Goal: Information Seeking & Learning: Find specific fact

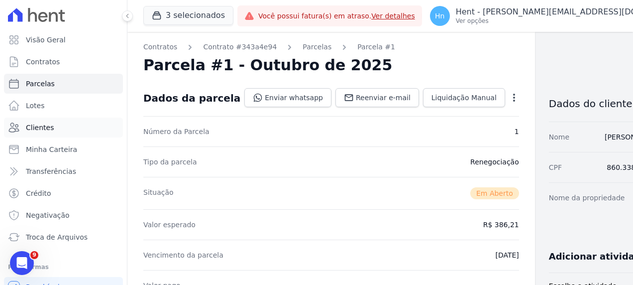
click at [95, 125] on link "Clientes" at bounding box center [63, 128] width 119 height 20
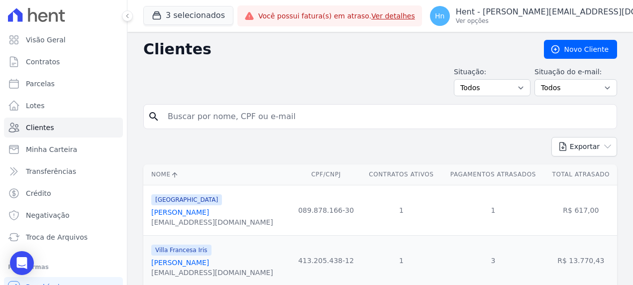
click at [289, 118] on input "search" at bounding box center [387, 117] width 451 height 20
paste input "[PERSON_NAME]"
type input "[PERSON_NAME]"
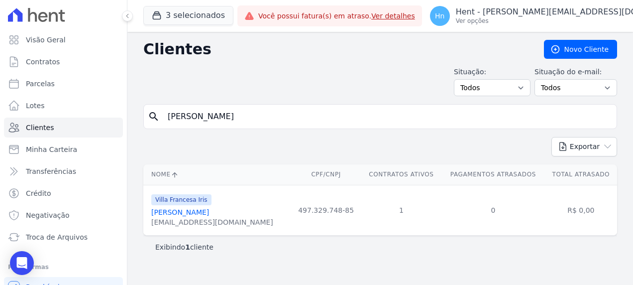
click at [221, 217] on div "[EMAIL_ADDRESS][DOMAIN_NAME]" at bounding box center [212, 222] width 122 height 10
click at [209, 213] on link "[PERSON_NAME]" at bounding box center [180, 212] width 58 height 8
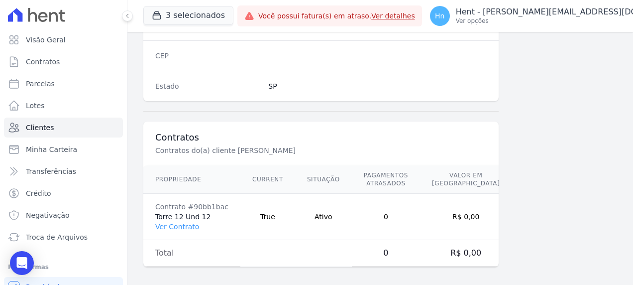
scroll to position [650, 0]
click at [171, 222] on link "Ver Contrato" at bounding box center [177, 226] width 44 height 8
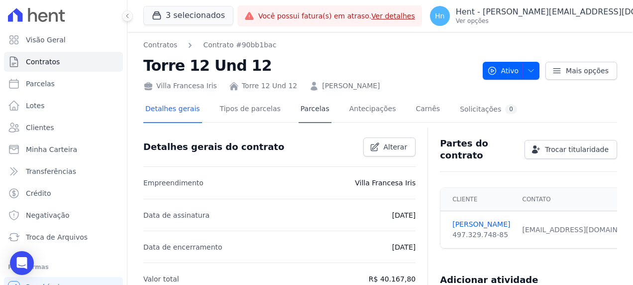
click at [286, 111] on div "Detalhes gerais Tipos de parcelas [GEOGRAPHIC_DATA] Antecipações Carnês Solicit…" at bounding box center [331, 110] width 376 height 26
click at [299, 112] on link "Parcelas" at bounding box center [315, 110] width 33 height 26
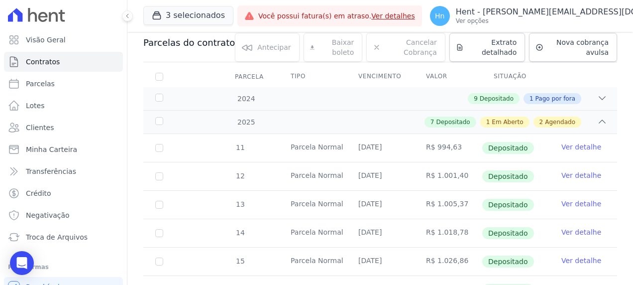
scroll to position [257, 0]
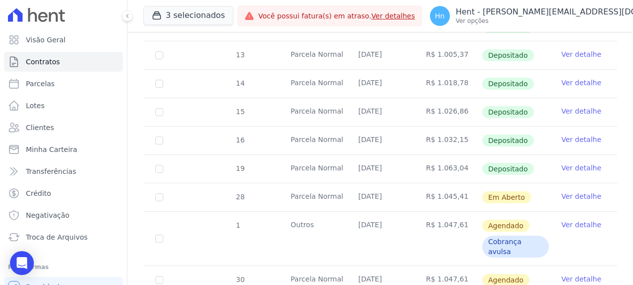
click at [575, 163] on link "Ver detalhe" at bounding box center [582, 168] width 40 height 10
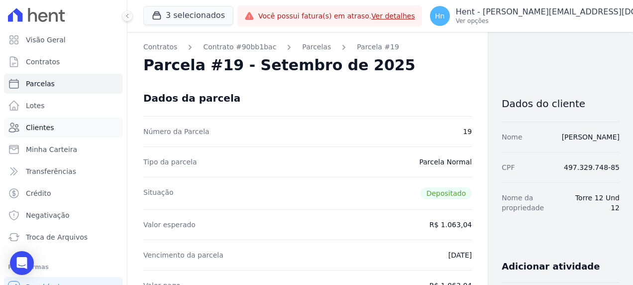
click at [57, 124] on link "Clientes" at bounding box center [63, 128] width 119 height 20
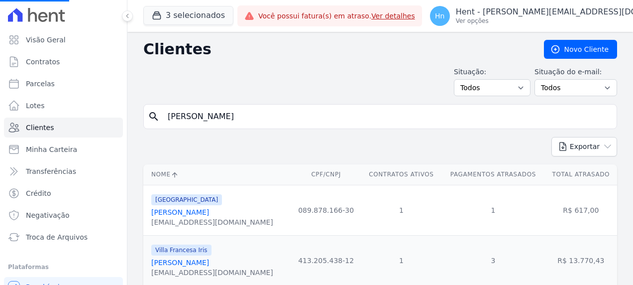
click at [290, 120] on input "[PERSON_NAME]" at bounding box center [387, 117] width 451 height 20
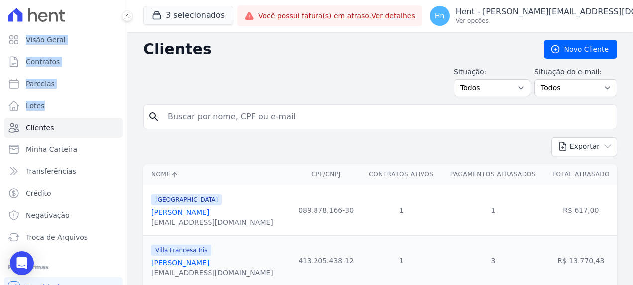
drag, startPoint x: 298, startPoint y: 117, endPoint x: 148, endPoint y: 108, distance: 149.7
click at [238, 112] on input "search" at bounding box center [387, 117] width 451 height 20
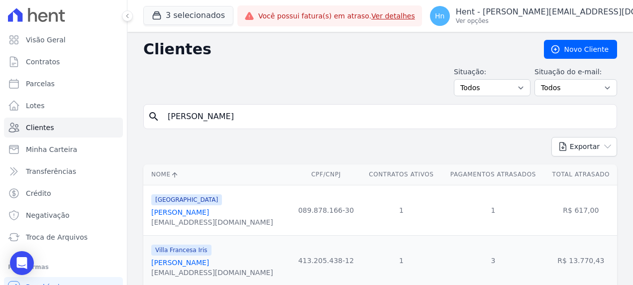
type input "[PERSON_NAME]"
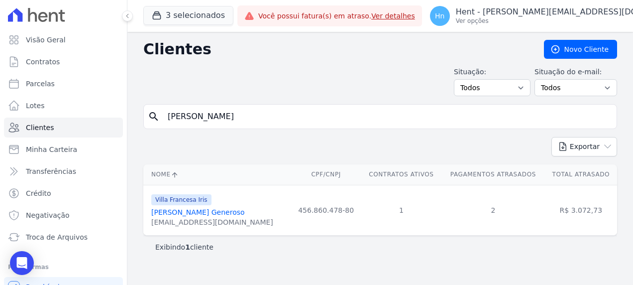
click at [203, 217] on div "[EMAIL_ADDRESS][DOMAIN_NAME]" at bounding box center [212, 222] width 122 height 10
click at [203, 208] on link "[PERSON_NAME] Generoso" at bounding box center [198, 212] width 94 height 8
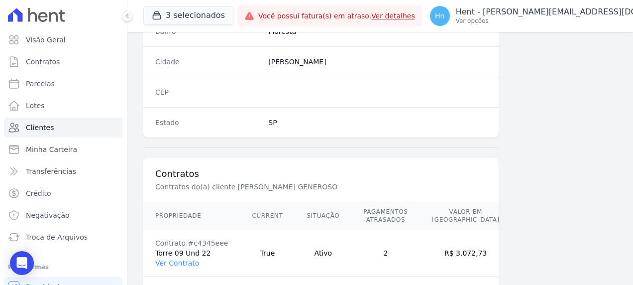
scroll to position [650, 0]
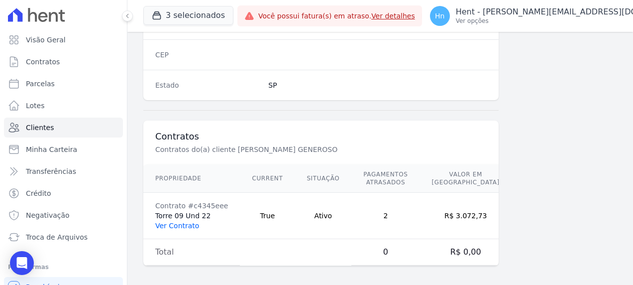
click at [174, 222] on link "Ver Contrato" at bounding box center [177, 226] width 44 height 8
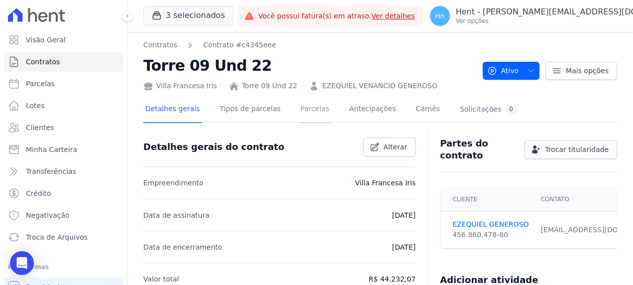
click at [299, 108] on link "Parcelas" at bounding box center [315, 110] width 33 height 26
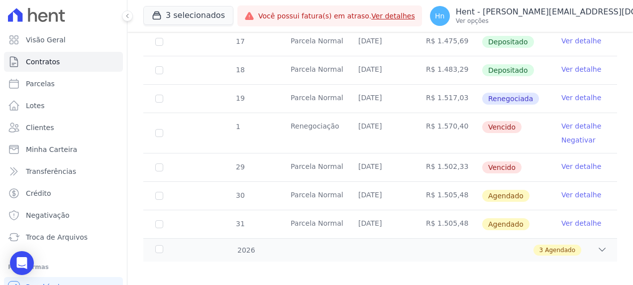
scroll to position [387, 0]
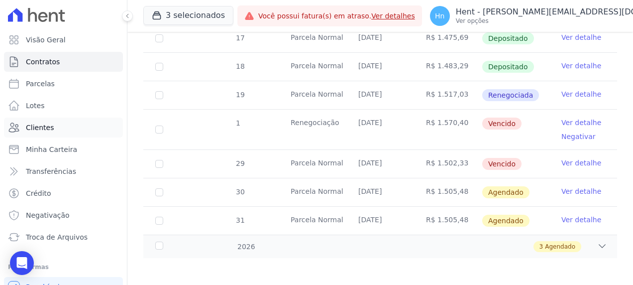
click at [49, 129] on span "Clientes" at bounding box center [40, 128] width 28 height 10
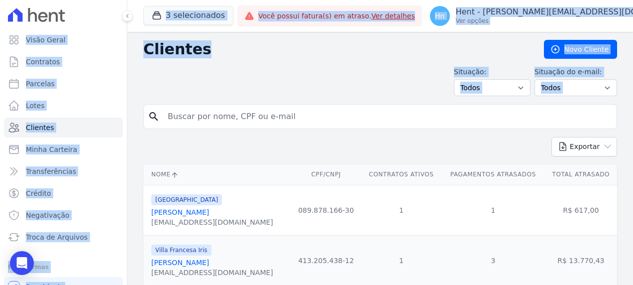
drag, startPoint x: 238, startPoint y: 120, endPoint x: 141, endPoint y: 103, distance: 97.6
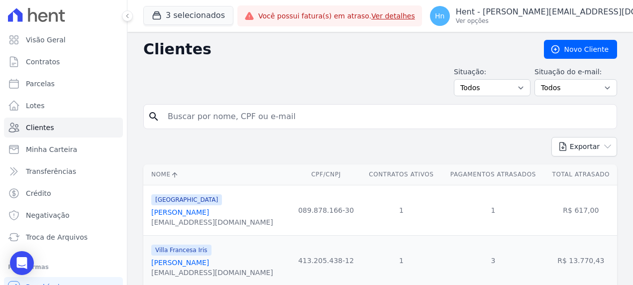
drag, startPoint x: 141, startPoint y: 103, endPoint x: 261, endPoint y: 115, distance: 120.1
click at [261, 115] on input "search" at bounding box center [387, 117] width 451 height 20
click at [246, 109] on input "search" at bounding box center [387, 117] width 451 height 20
paste input "[PERSON_NAME]"
type input "[PERSON_NAME]"
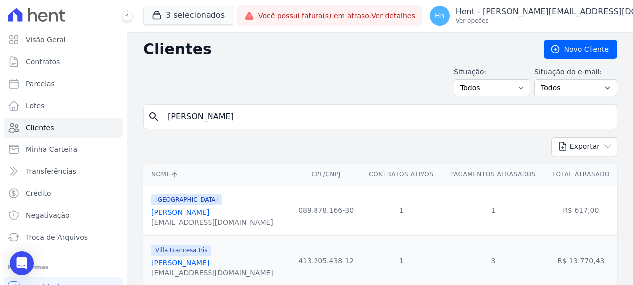
click at [169, 120] on input "[PERSON_NAME]" at bounding box center [387, 117] width 451 height 20
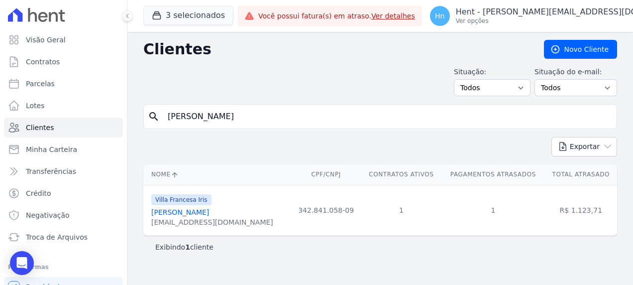
click at [203, 217] on div "[EMAIL_ADDRESS][DOMAIN_NAME]" at bounding box center [212, 222] width 122 height 10
click at [203, 212] on link "[PERSON_NAME]" at bounding box center [180, 212] width 58 height 8
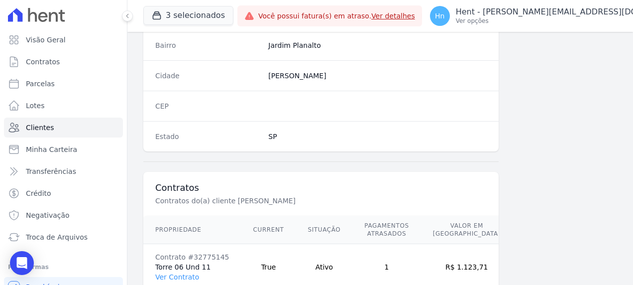
scroll to position [650, 0]
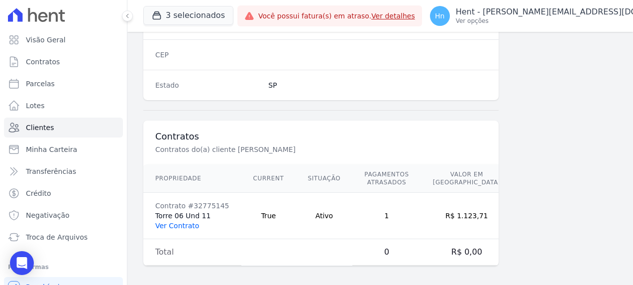
click at [178, 223] on link "Ver Contrato" at bounding box center [177, 226] width 44 height 8
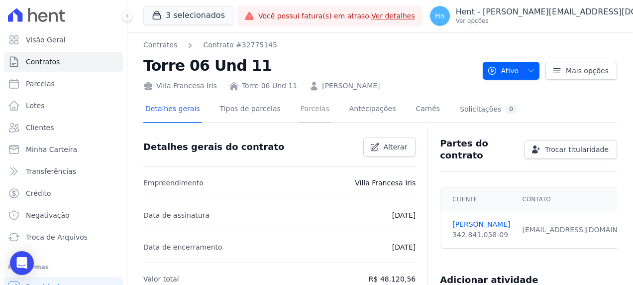
click at [300, 112] on link "Parcelas" at bounding box center [315, 110] width 33 height 26
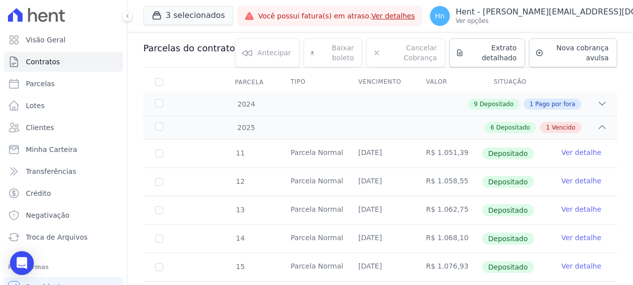
scroll to position [92, 0]
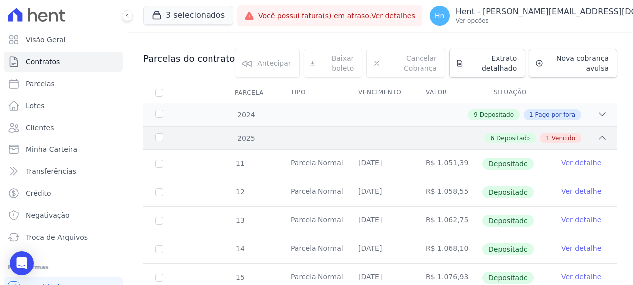
click at [598, 133] on icon at bounding box center [603, 137] width 10 height 10
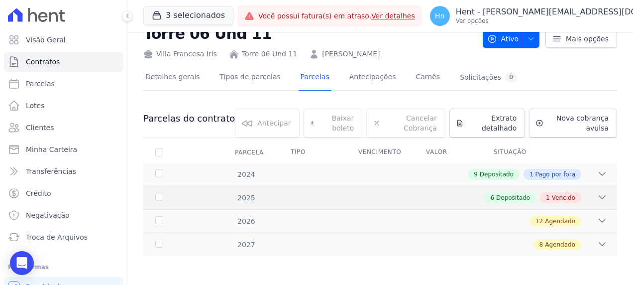
click at [600, 196] on icon at bounding box center [603, 197] width 6 height 3
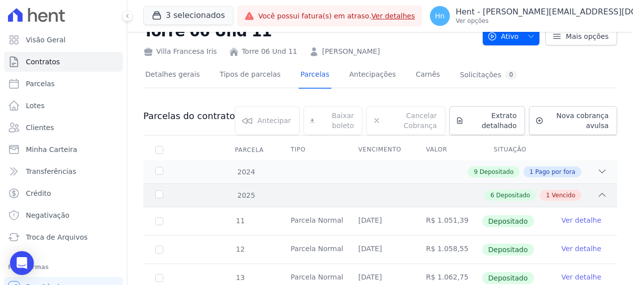
scroll to position [0, 0]
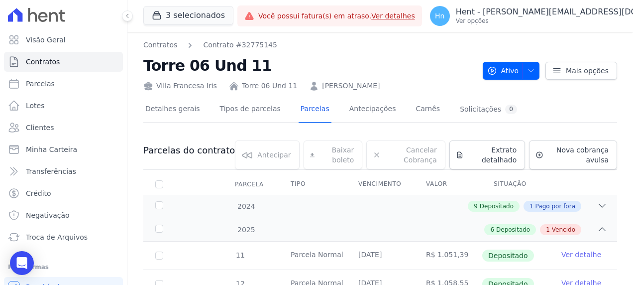
drag, startPoint x: 213, startPoint y: 87, endPoint x: 207, endPoint y: 85, distance: 6.2
click at [207, 85] on div "Villa Francesa Iris Torre 06 Und 11 [PERSON_NAME]" at bounding box center [309, 84] width 332 height 14
copy div "Villa Francesa Iris"
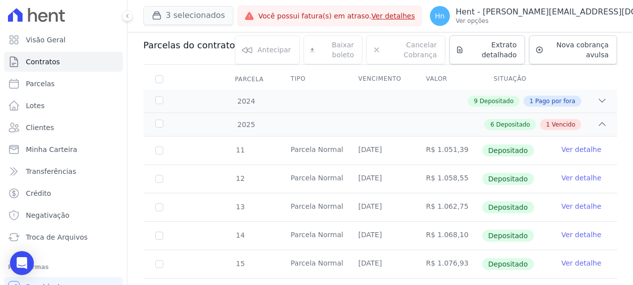
scroll to position [92, 0]
